Goal: Task Accomplishment & Management: Use online tool/utility

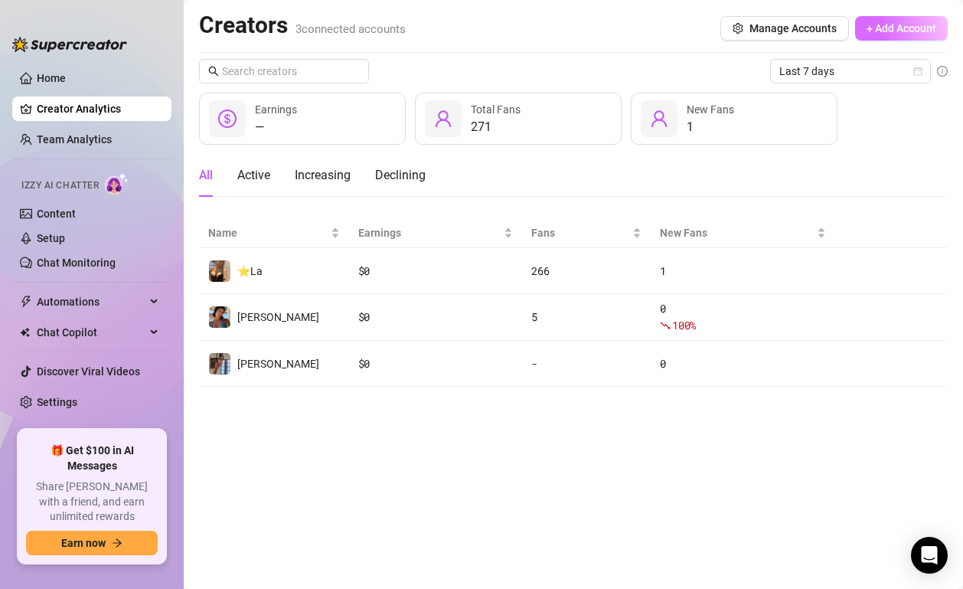
click at [920, 30] on span "+ Add Account" at bounding box center [901, 28] width 70 height 12
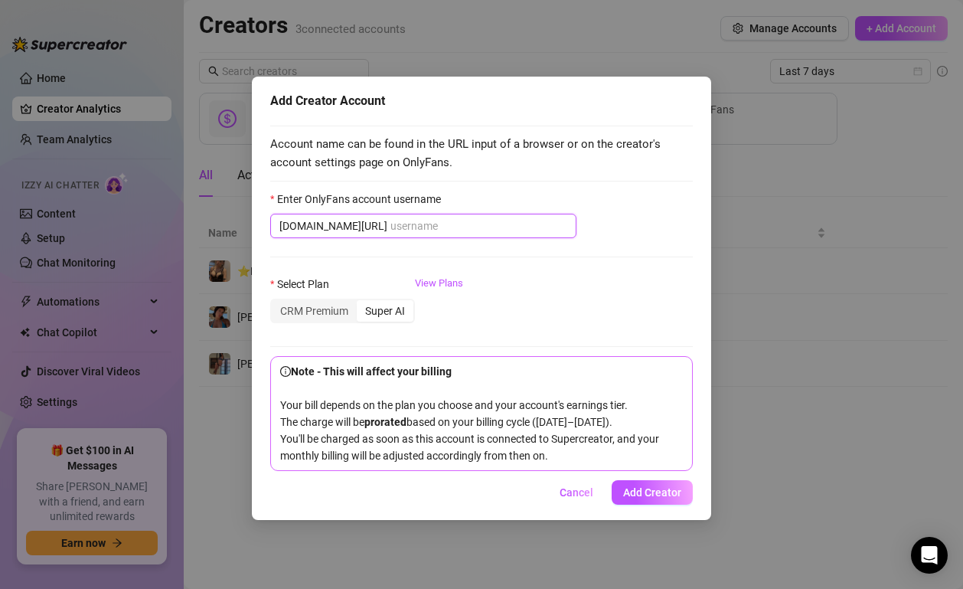
click at [405, 230] on input "Enter OnlyFans account username" at bounding box center [478, 225] width 177 height 17
paste input "[PERSON_NAME].b3th"
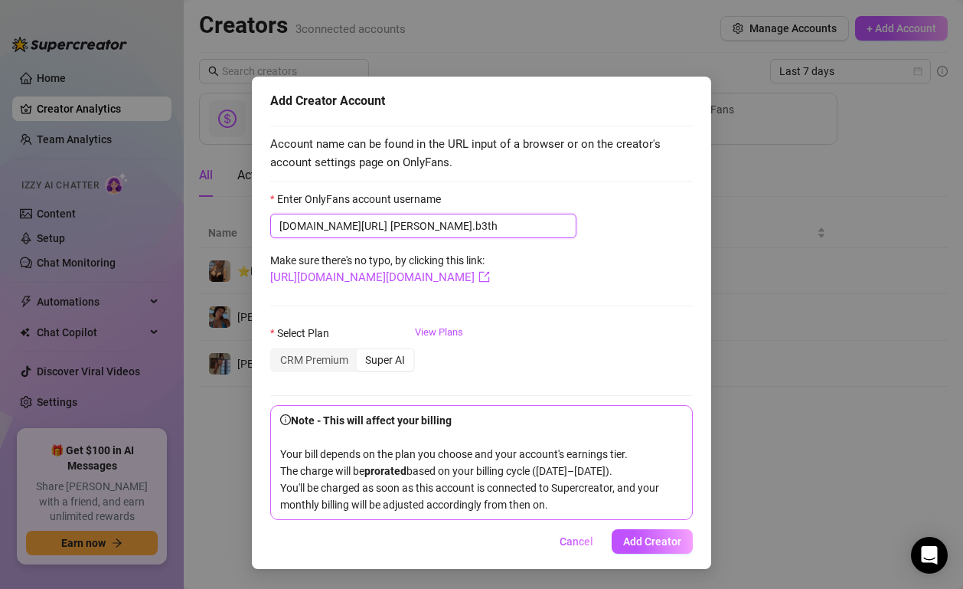
scroll to position [17, 0]
type input "[PERSON_NAME].b3th"
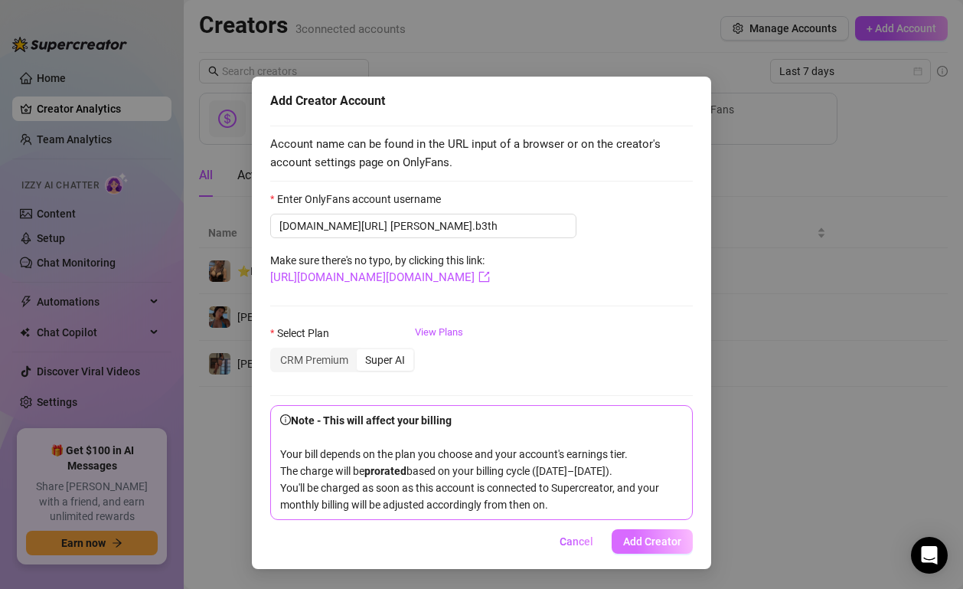
click at [651, 542] on span "Add Creator" at bounding box center [652, 541] width 58 height 12
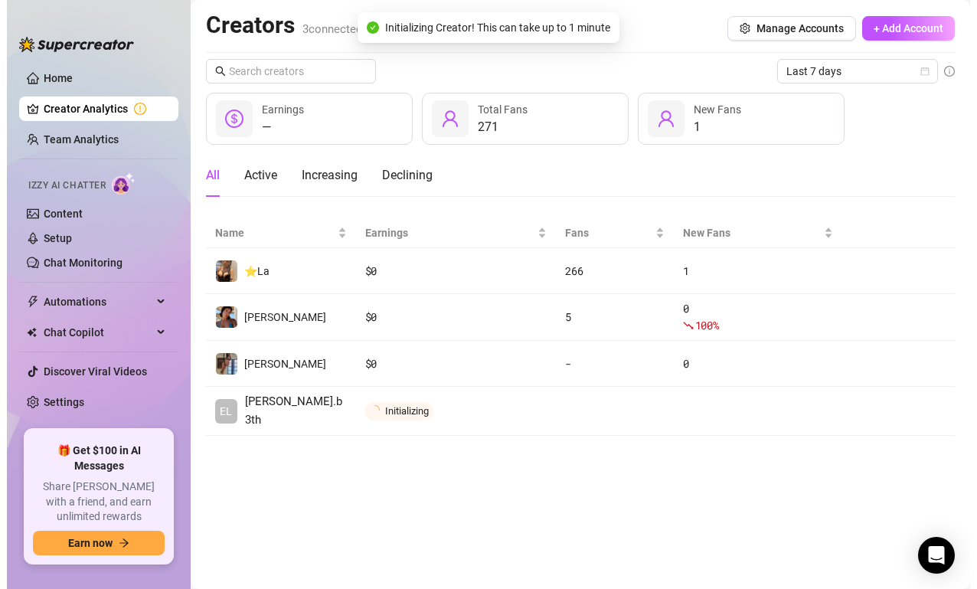
scroll to position [0, 0]
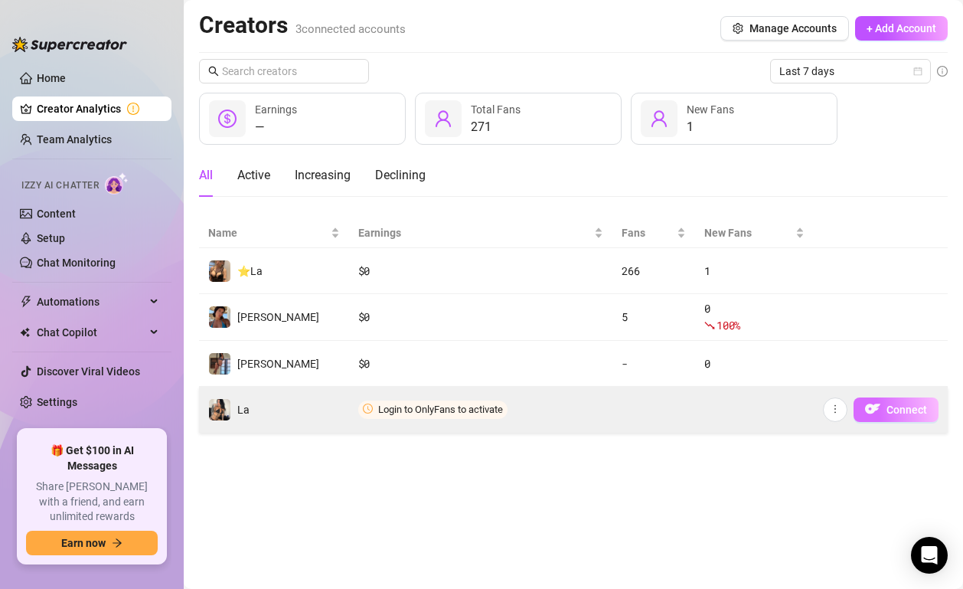
click at [911, 411] on span "Connect" at bounding box center [906, 409] width 41 height 12
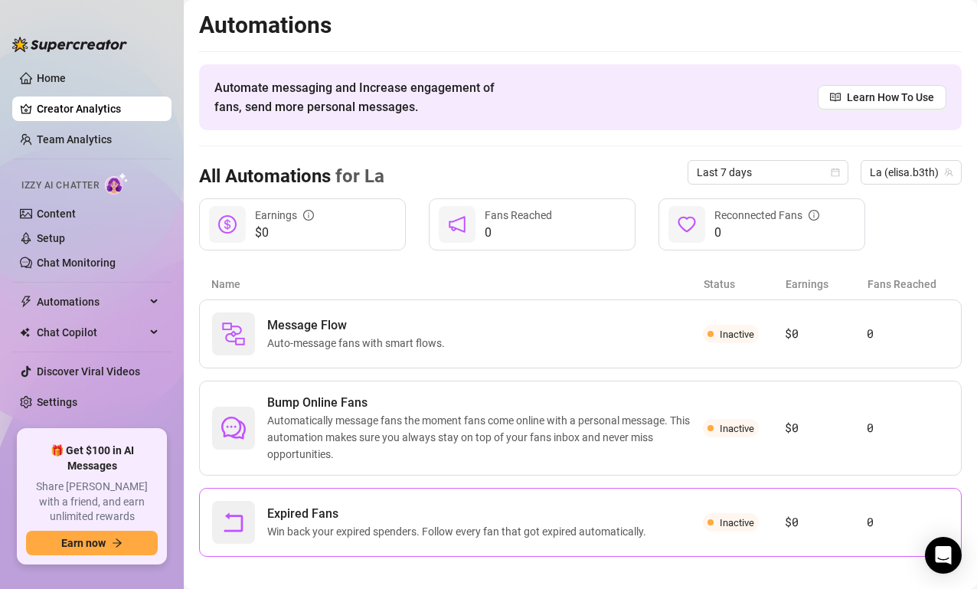
click at [364, 520] on span "Expired Fans" at bounding box center [459, 513] width 385 height 18
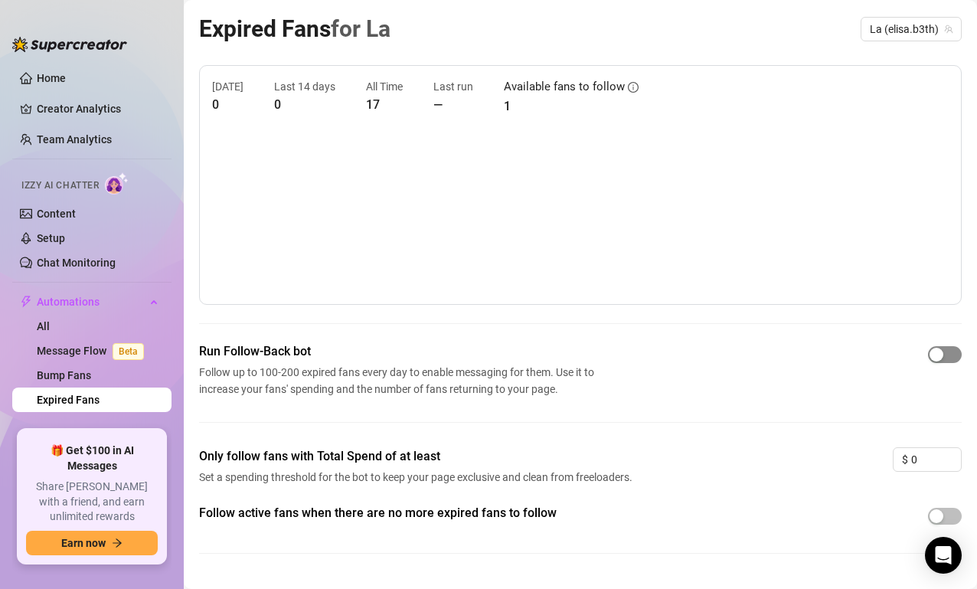
click at [937, 355] on span "button" at bounding box center [945, 354] width 34 height 17
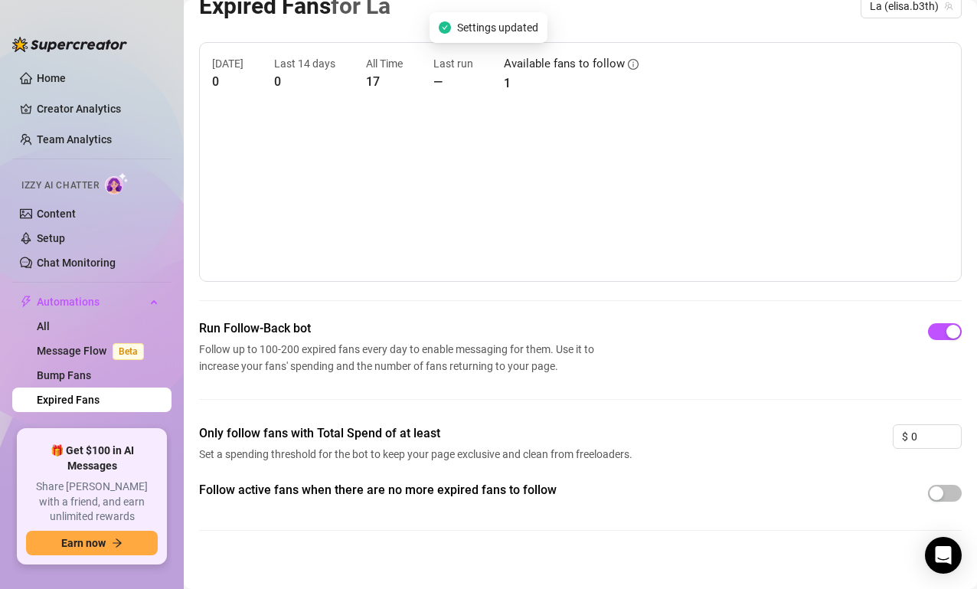
scroll to position [35, 0]
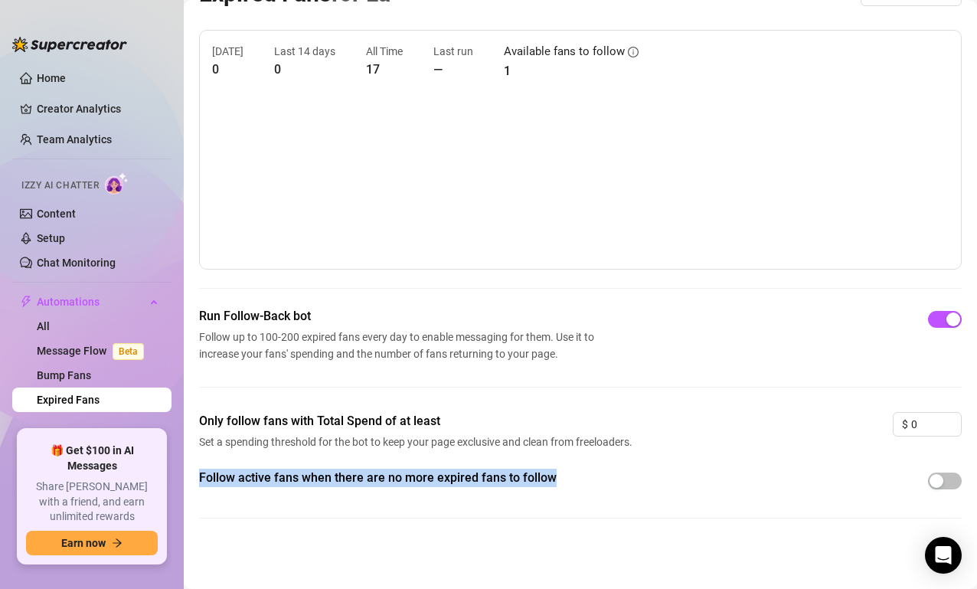
drag, startPoint x: 202, startPoint y: 478, endPoint x: 588, endPoint y: 483, distance: 385.8
click at [588, 483] on span "Follow active fans when there are no more expired fans to follow" at bounding box center [418, 477] width 438 height 18
copy span "Follow active fans when there are no more expired fans to follow"
click at [928, 469] on div at bounding box center [945, 480] width 34 height 24
click at [929, 478] on div "button" at bounding box center [936, 481] width 14 height 14
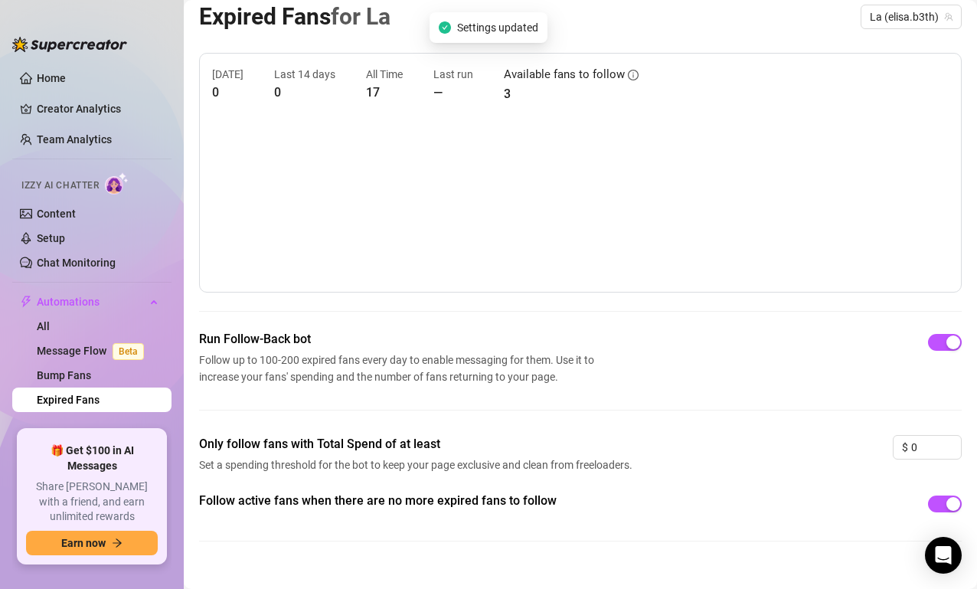
scroll to position [0, 0]
